Goal: Information Seeking & Learning: Learn about a topic

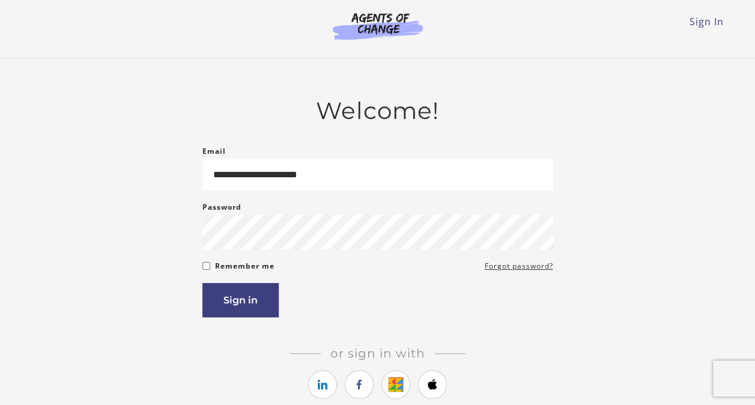
type input "**********"
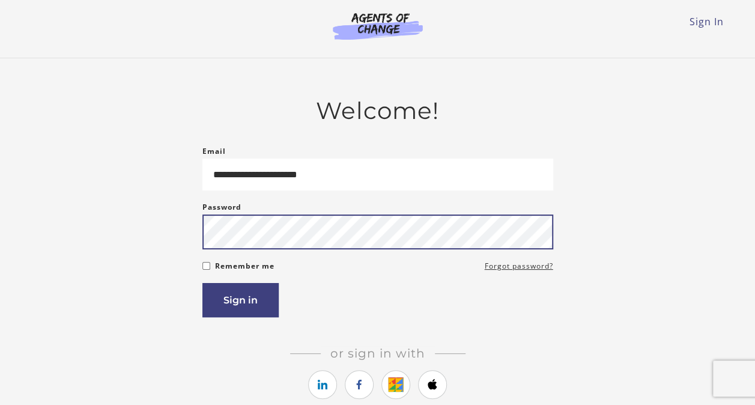
click at [202, 283] on button "Sign in" at bounding box center [240, 300] width 76 height 34
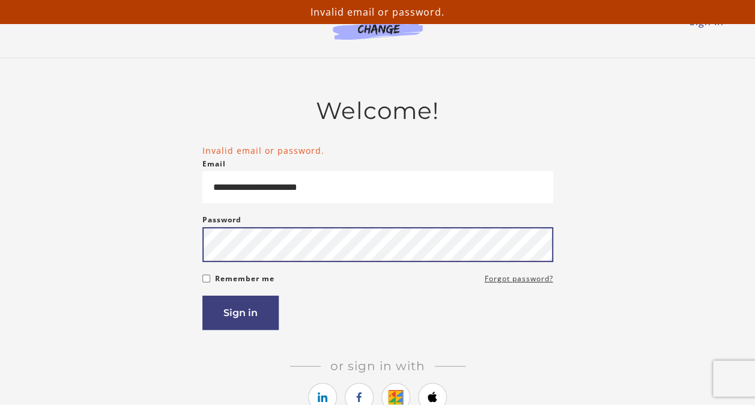
click at [202, 296] on button "Sign in" at bounding box center [240, 313] width 76 height 34
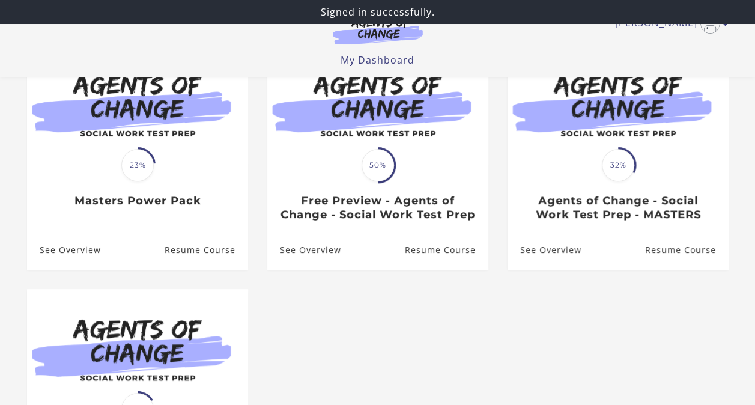
scroll to position [157, 0]
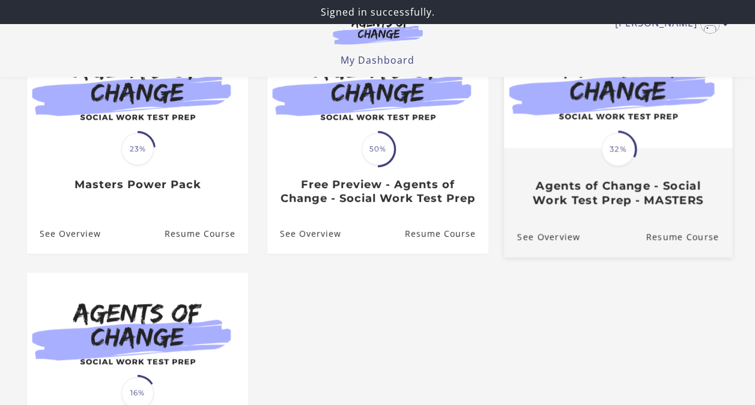
click at [575, 202] on h3 "Agents of Change - Social Work Test Prep - MASTERS" at bounding box center [618, 193] width 202 height 28
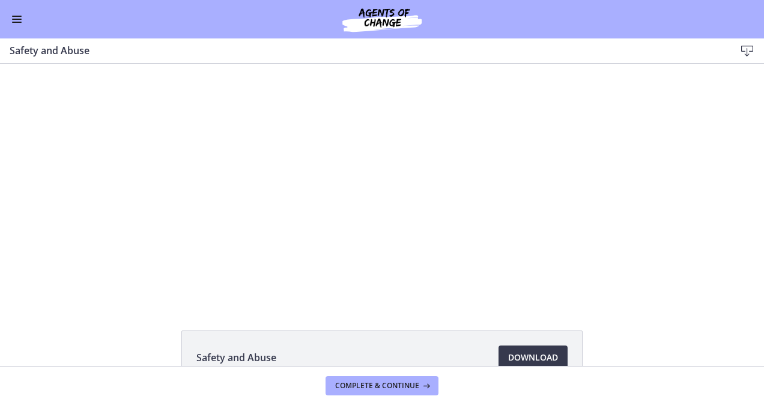
click at [14, 16] on span "Enable menu" at bounding box center [17, 16] width 10 height 1
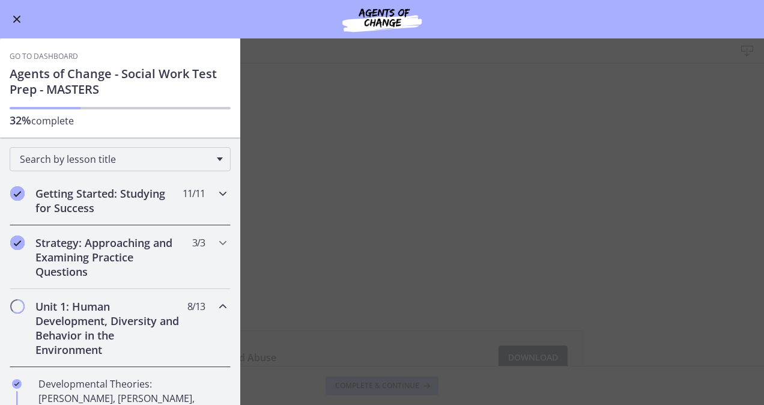
click at [96, 198] on h2 "Getting Started: Studying for Success" at bounding box center [108, 200] width 147 height 29
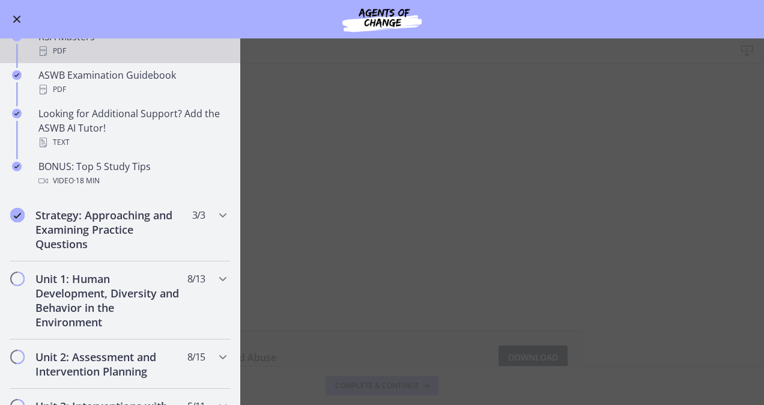
scroll to position [539, 0]
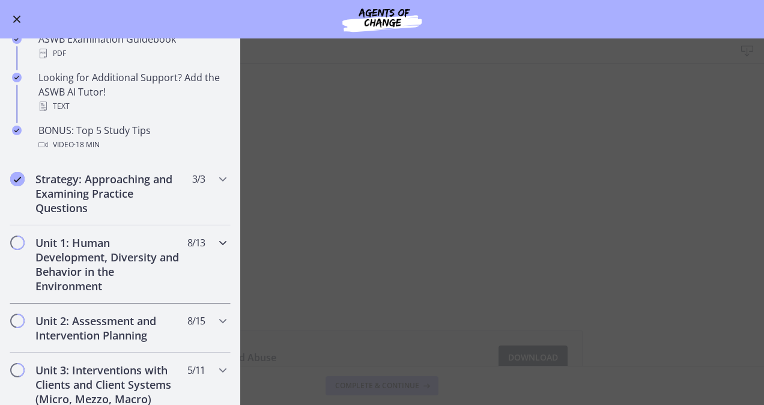
click at [19, 241] on span "Chapters" at bounding box center [17, 243] width 12 height 12
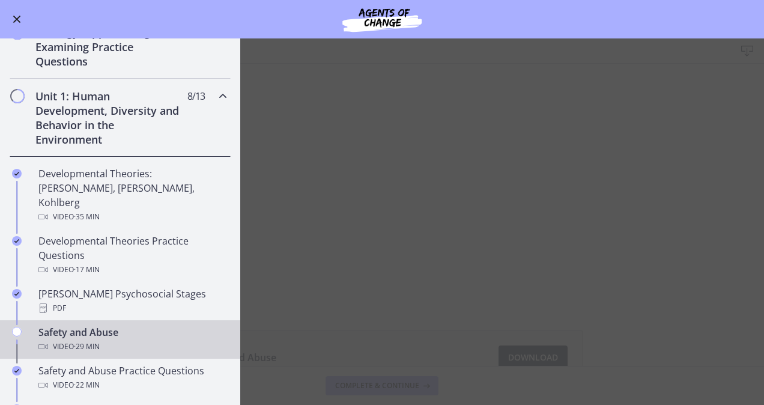
scroll to position [202, 0]
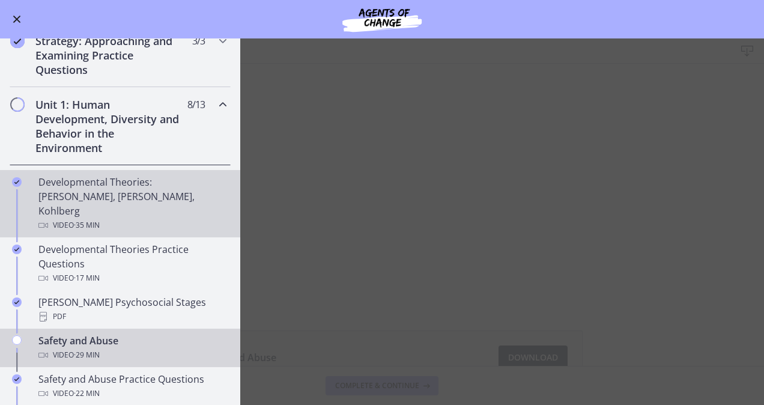
click at [90, 195] on div "Developmental Theories: [PERSON_NAME], [PERSON_NAME], Kohlberg Video · 35 min" at bounding box center [131, 204] width 187 height 58
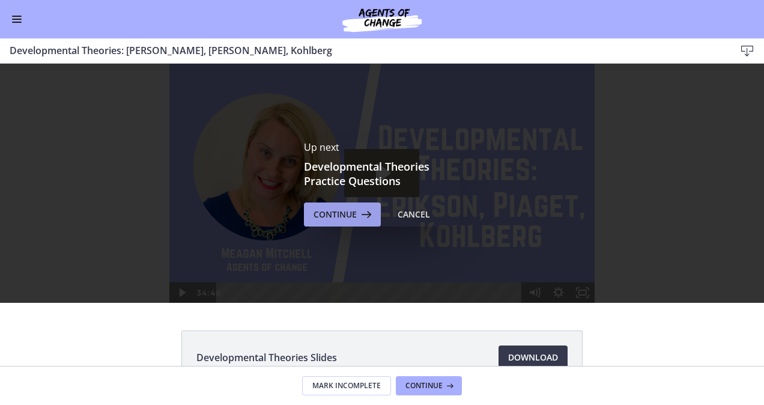
click at [357, 219] on icon at bounding box center [365, 214] width 17 height 14
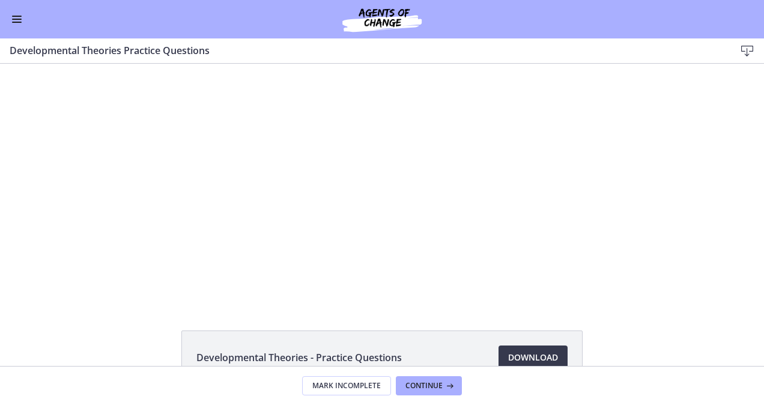
click at [357, 219] on div at bounding box center [382, 183] width 420 height 239
